Goal: Transaction & Acquisition: Book appointment/travel/reservation

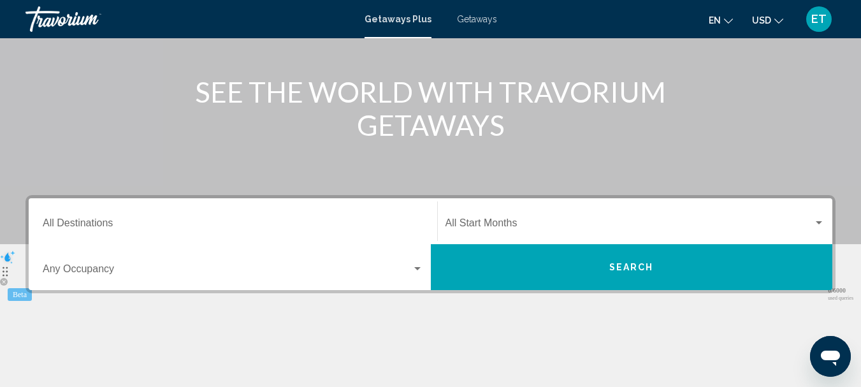
scroll to position [137, 0]
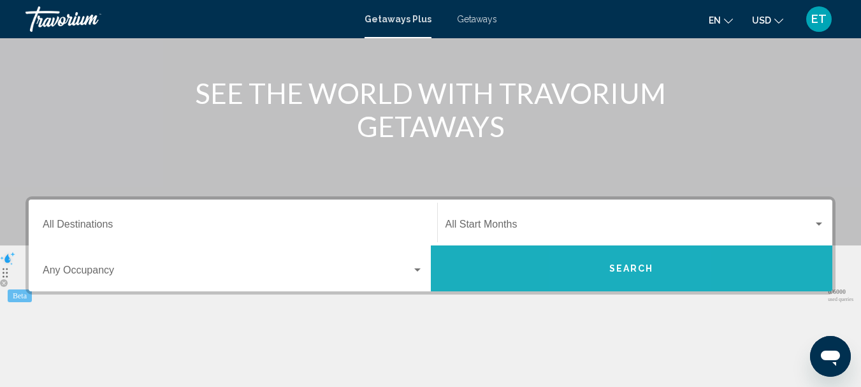
click at [611, 263] on span "Search" at bounding box center [631, 268] width 45 height 10
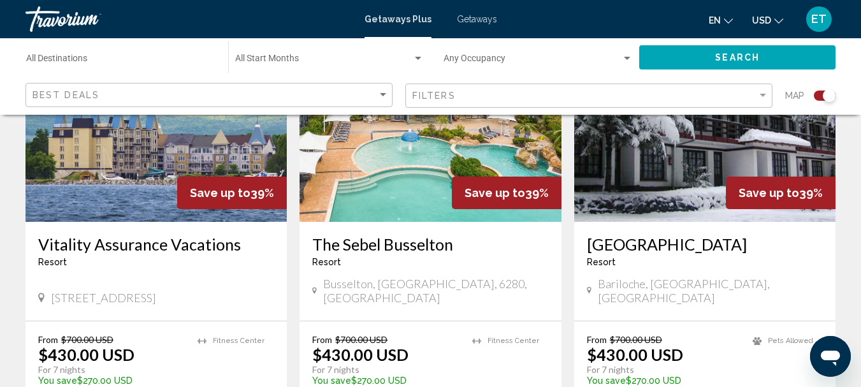
scroll to position [510, 0]
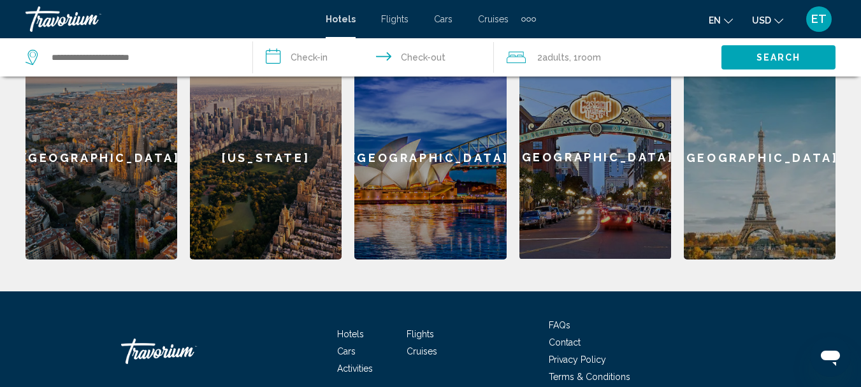
scroll to position [574, 0]
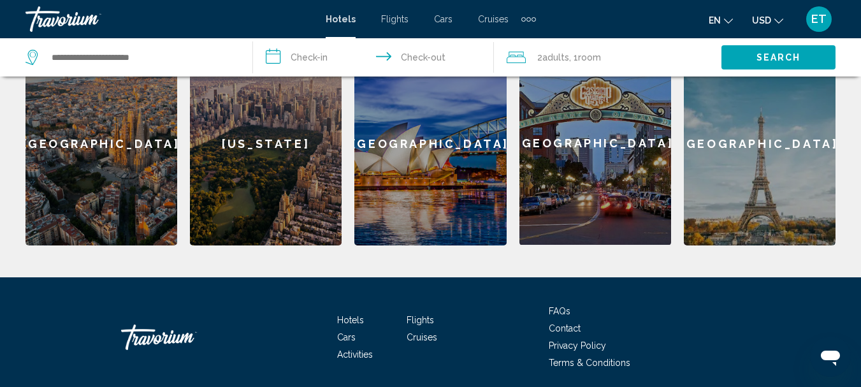
click at [138, 173] on div "[GEOGRAPHIC_DATA]" at bounding box center [101, 143] width 152 height 204
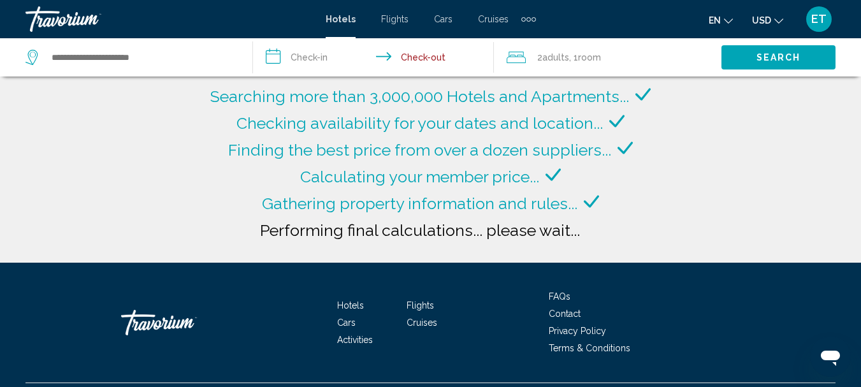
type input "**********"
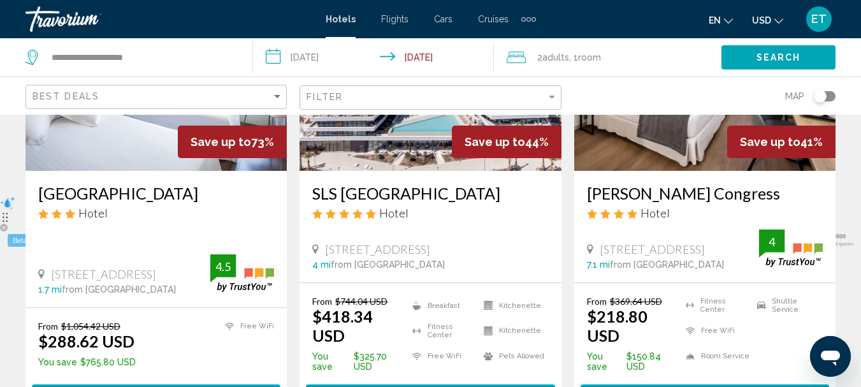
scroll to position [255, 0]
